Goal: Task Accomplishment & Management: Manage account settings

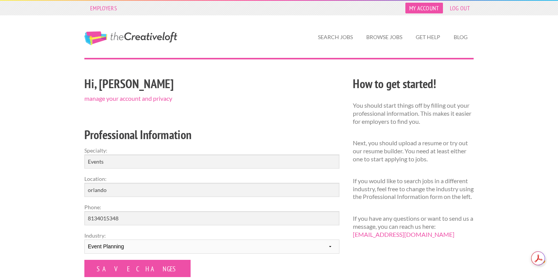
click at [418, 5] on link "My Account" at bounding box center [425, 8] width 38 height 11
click at [418, 8] on link "My Account" at bounding box center [425, 8] width 38 height 11
click at [157, 97] on link "manage your account and privacy" at bounding box center [128, 98] width 88 height 7
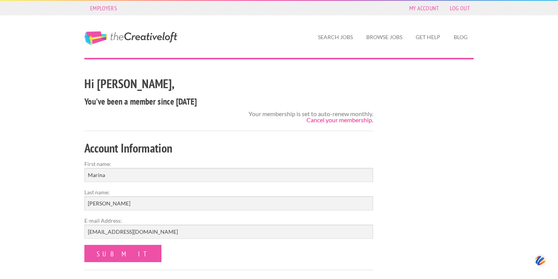
click at [329, 122] on link "Cancel your membership." at bounding box center [340, 119] width 67 height 7
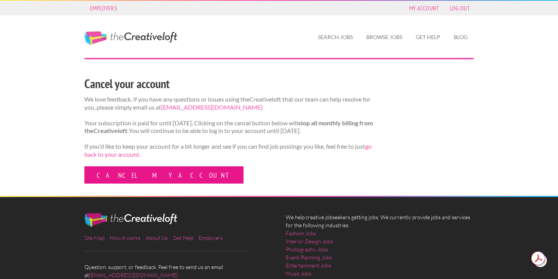
click at [144, 184] on link "Cancel my account" at bounding box center [163, 175] width 159 height 17
